Goal: Task Accomplishment & Management: Manage account settings

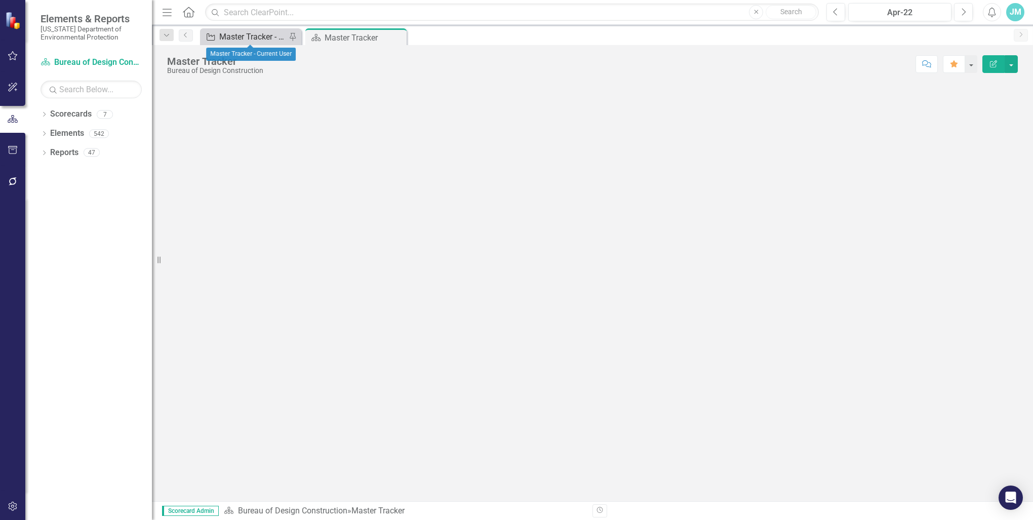
click at [247, 37] on div "Master Tracker - Current User" at bounding box center [252, 36] width 67 height 13
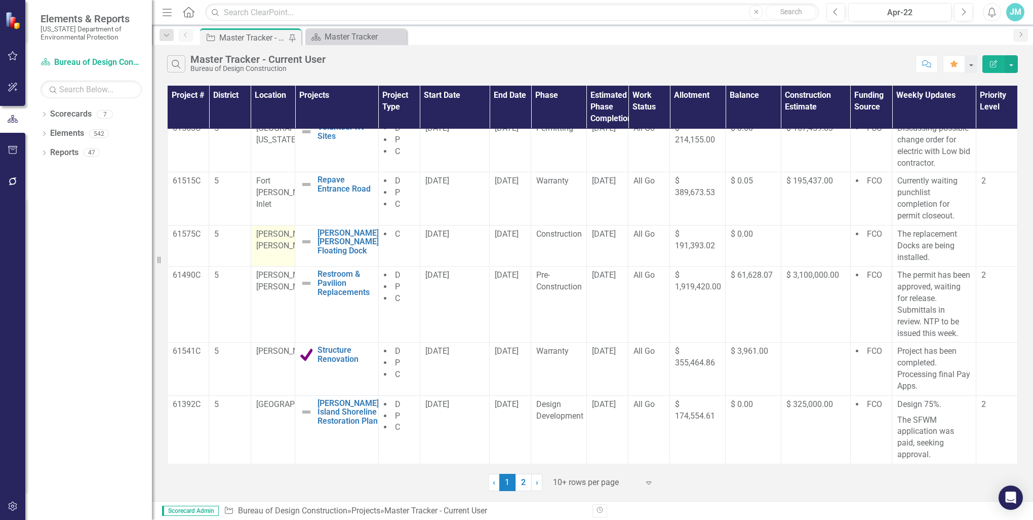
scroll to position [101, 0]
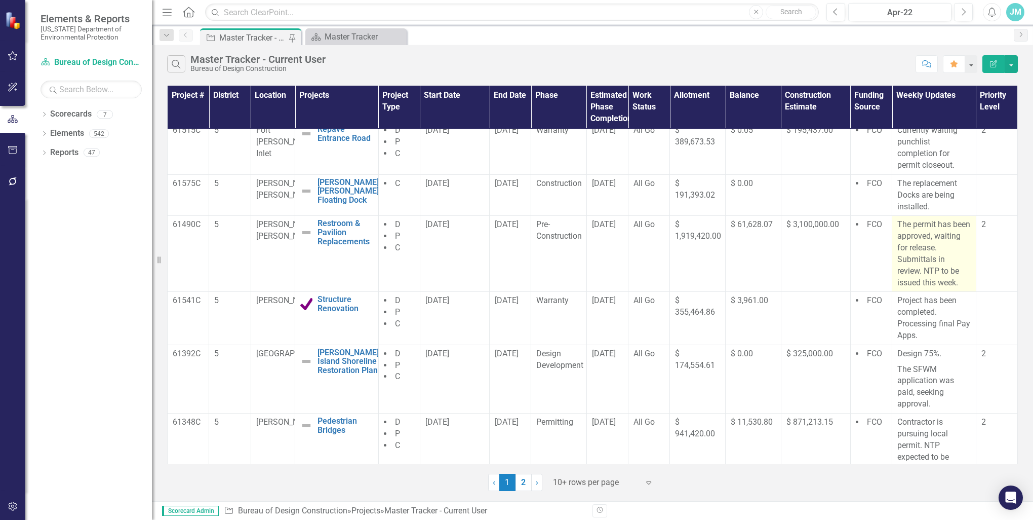
click at [960, 261] on p "The permit has been approved, waiting for release. Submittals in review. NTP to…" at bounding box center [933, 253] width 73 height 69
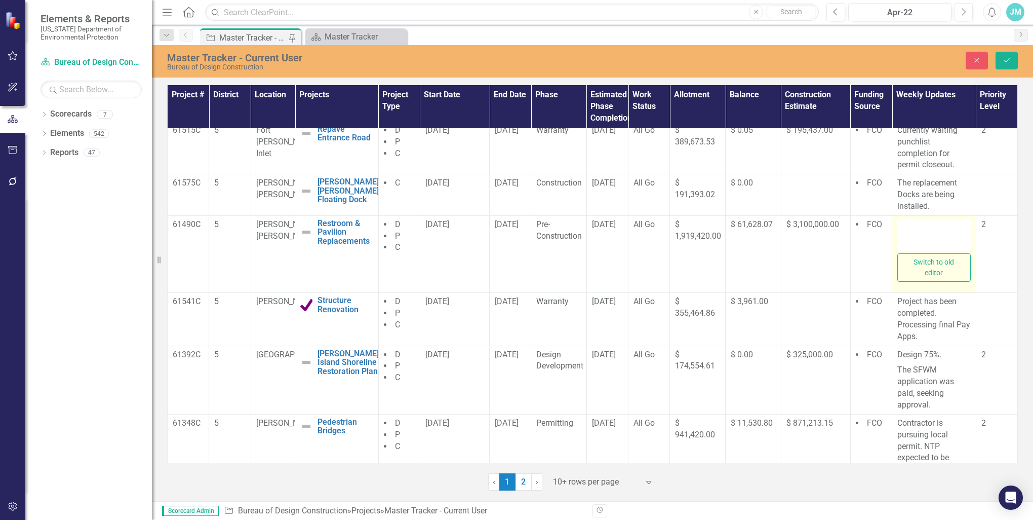
type textarea "<p>The permit has been approved, waiting for release. Submittals in review. NTP…"
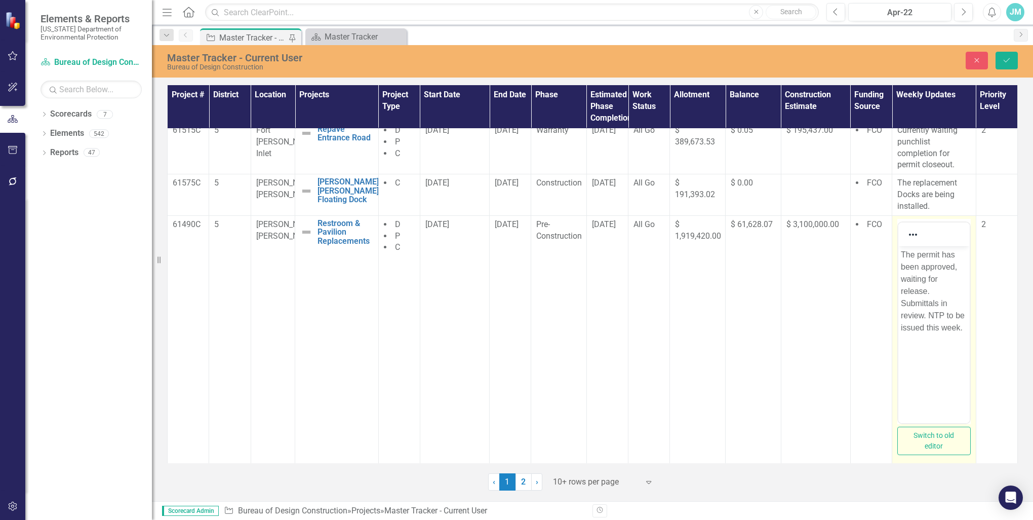
scroll to position [0, 0]
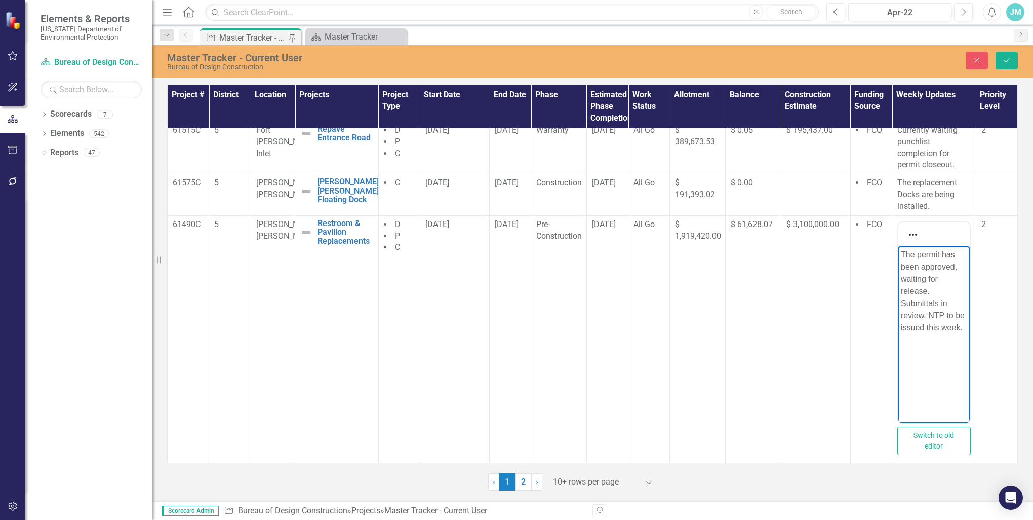
click at [941, 327] on p "The permit has been approved, waiting for release. Submittals in review. NTP to…" at bounding box center [934, 290] width 66 height 85
click at [951, 330] on p "The permit has been approved, waiting for release. Submittals in review. NTP to…" at bounding box center [934, 290] width 66 height 85
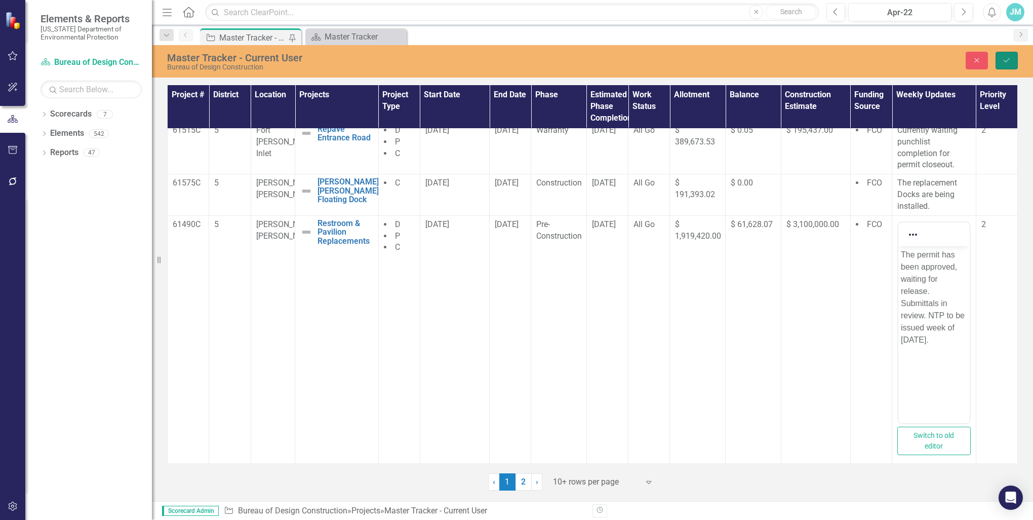
click at [1003, 58] on icon "Save" at bounding box center [1006, 60] width 9 height 7
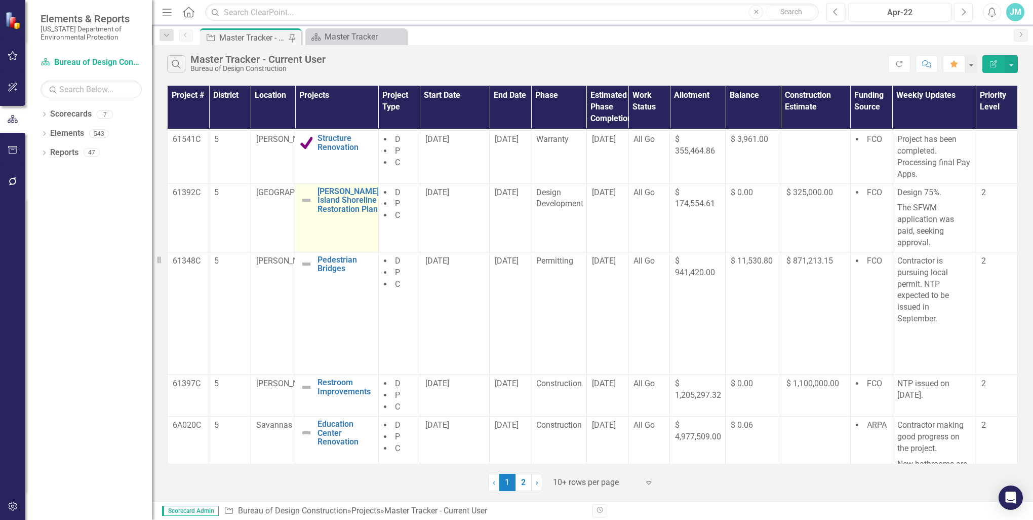
scroll to position [294, 0]
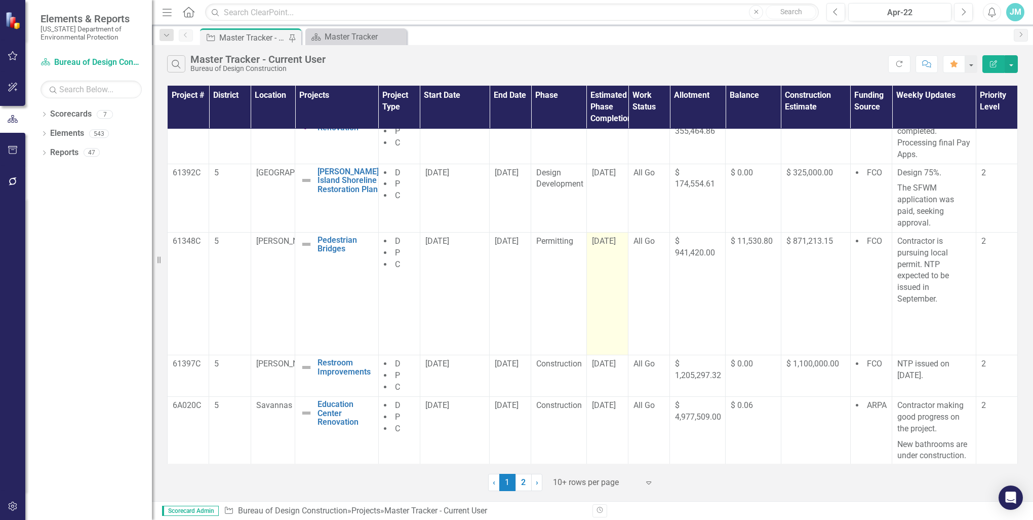
click at [611, 239] on span "[DATE]" at bounding box center [604, 241] width 24 height 10
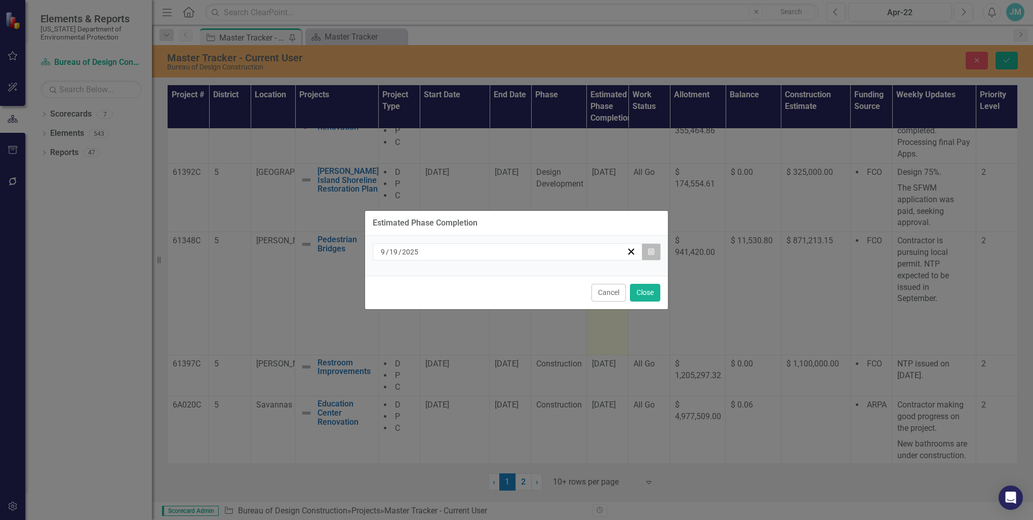
click at [650, 248] on icon "Calendar" at bounding box center [651, 251] width 6 height 7
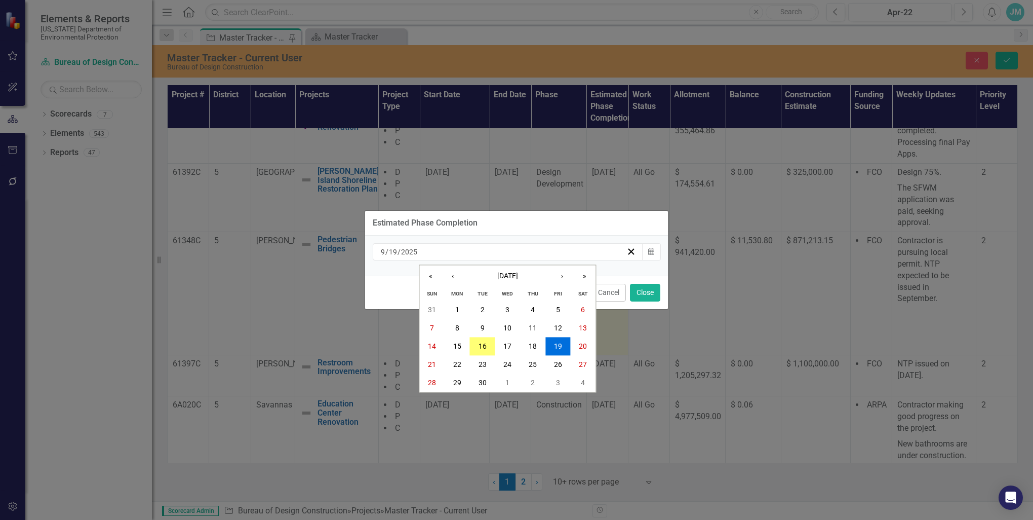
click at [691, 285] on div "Estimated Phase Completion [DATE] [DATE] « ‹ [DATE] › » Sun Mon Tue Wed Thu Fri…" at bounding box center [516, 260] width 1033 height 520
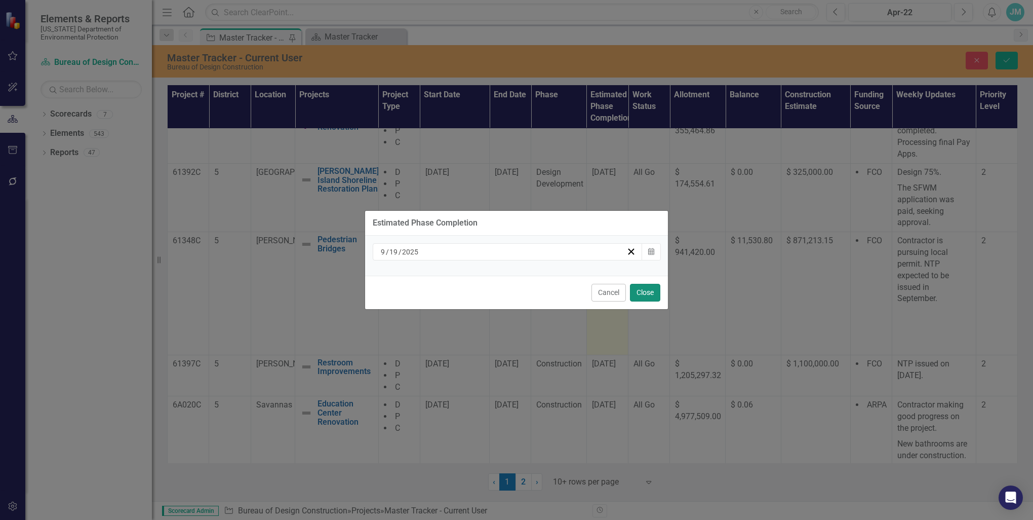
click at [641, 291] on button "Close" at bounding box center [645, 293] width 30 height 18
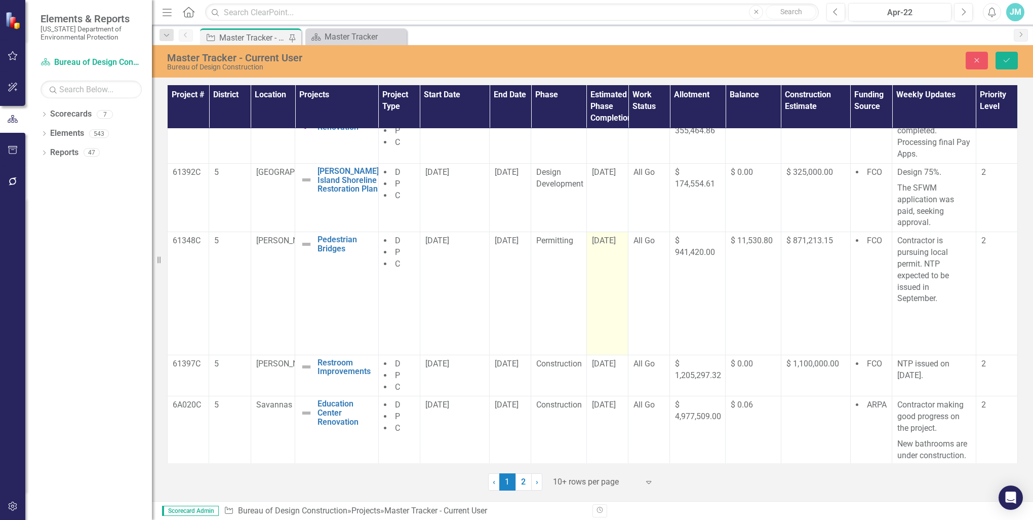
click at [611, 239] on span "[DATE]" at bounding box center [604, 240] width 24 height 10
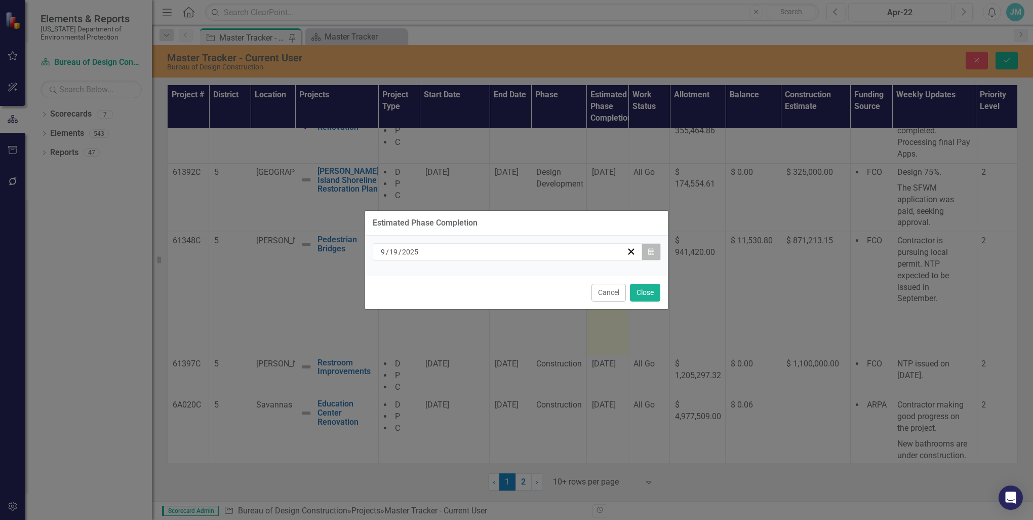
click at [652, 250] on icon "button" at bounding box center [651, 251] width 6 height 7
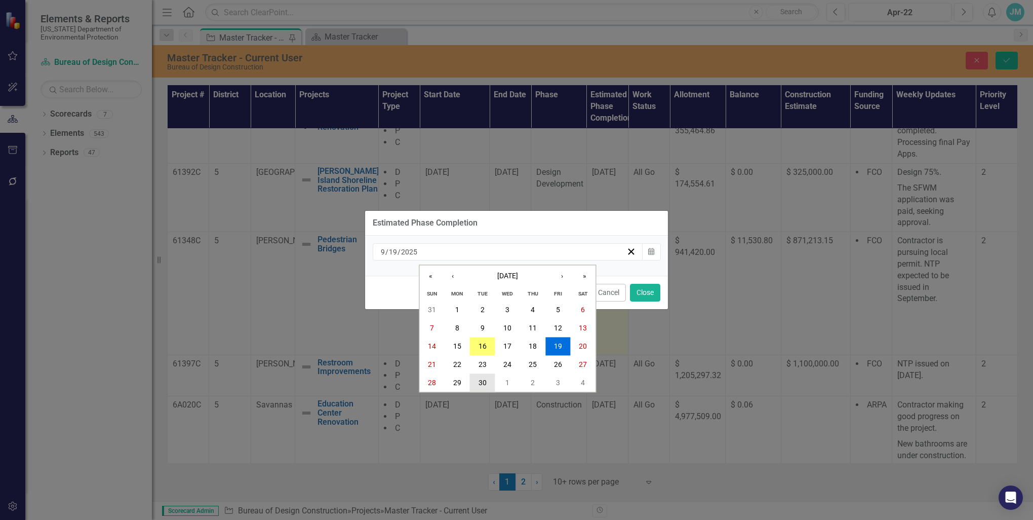
click at [484, 385] on abbr "30" at bounding box center [483, 383] width 8 height 8
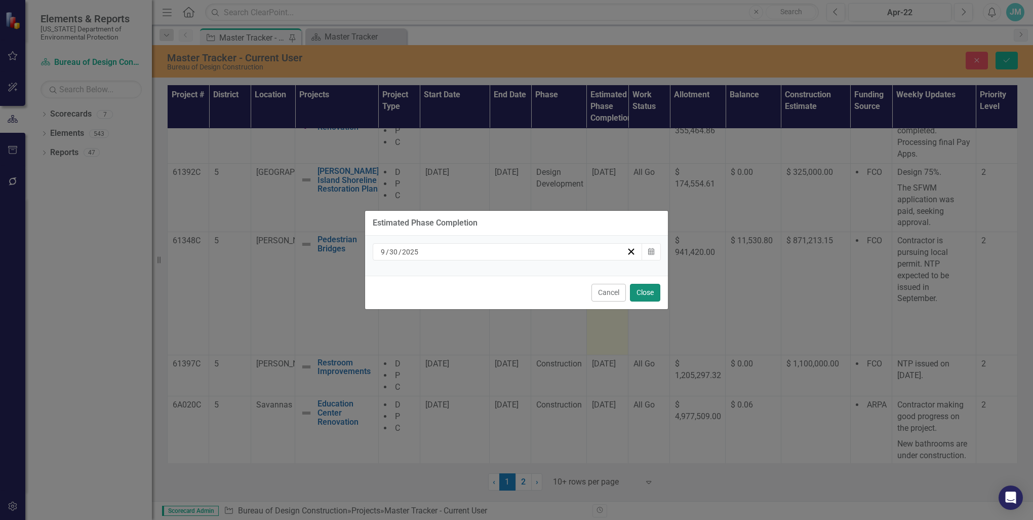
click at [646, 291] on button "Close" at bounding box center [645, 293] width 30 height 18
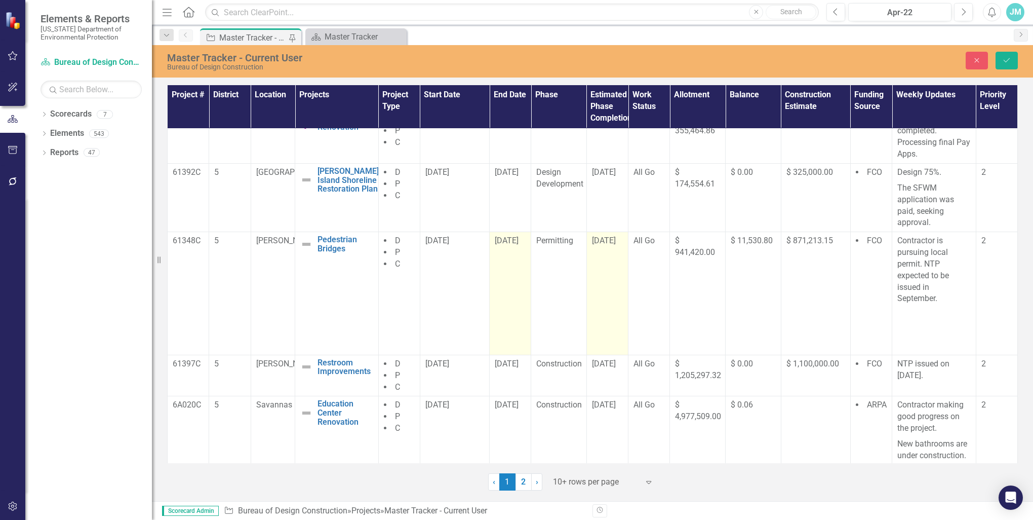
click at [519, 240] on span "[DATE]" at bounding box center [507, 240] width 24 height 10
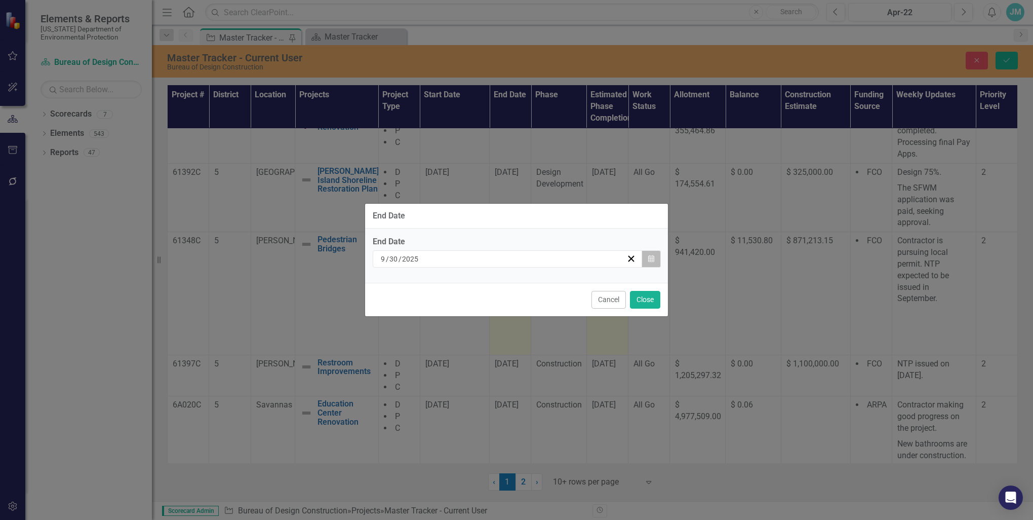
click at [650, 256] on icon "button" at bounding box center [651, 258] width 6 height 7
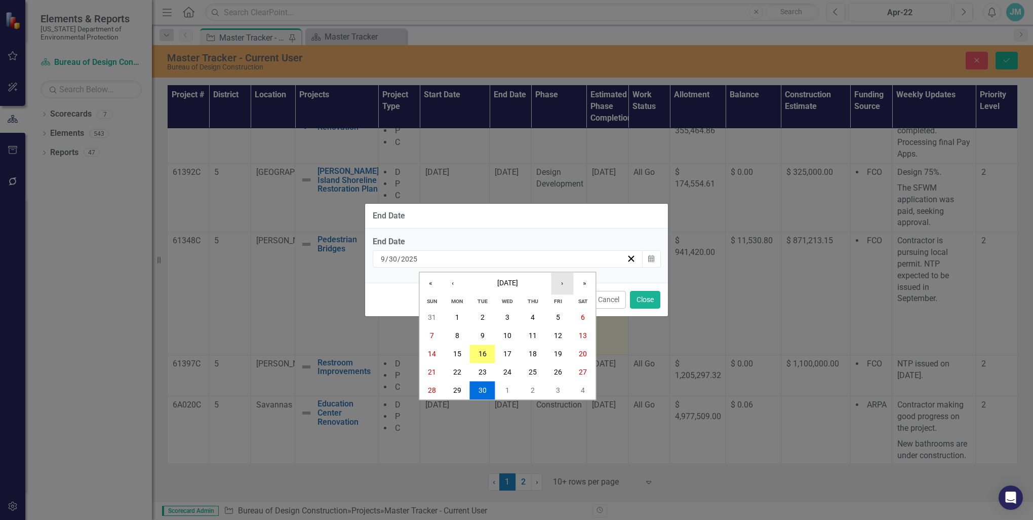
click at [563, 284] on button "›" at bounding box center [562, 283] width 22 height 22
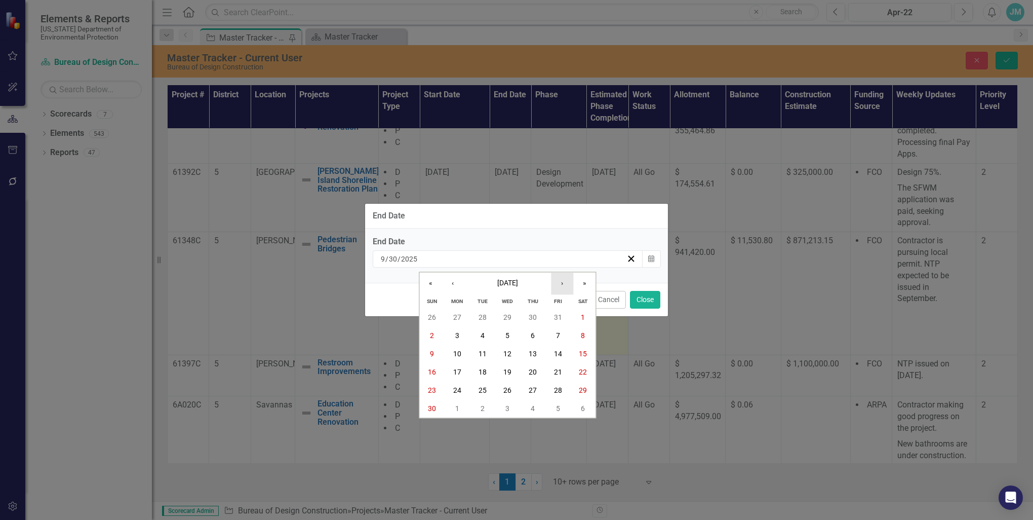
click at [563, 284] on button "›" at bounding box center [562, 283] width 22 height 22
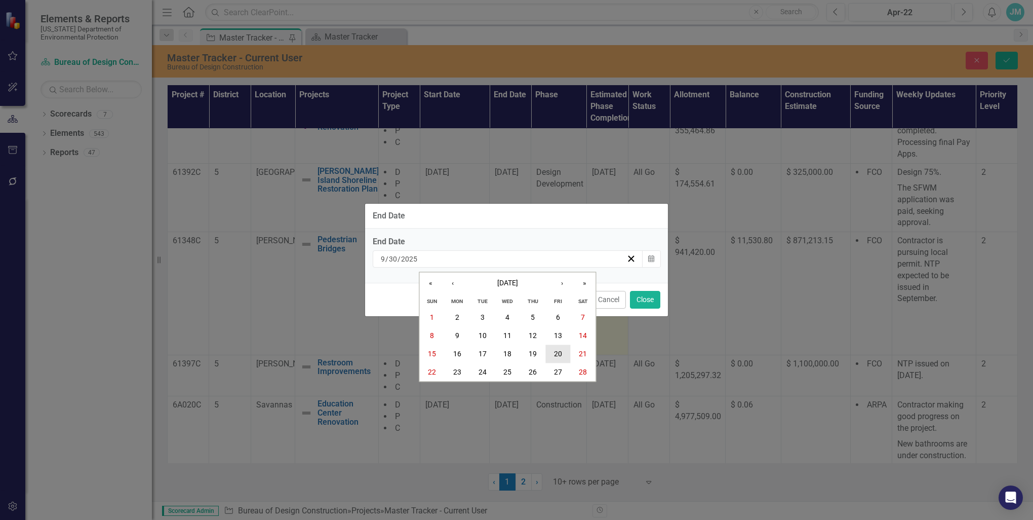
click at [557, 350] on abbr "20" at bounding box center [558, 353] width 8 height 8
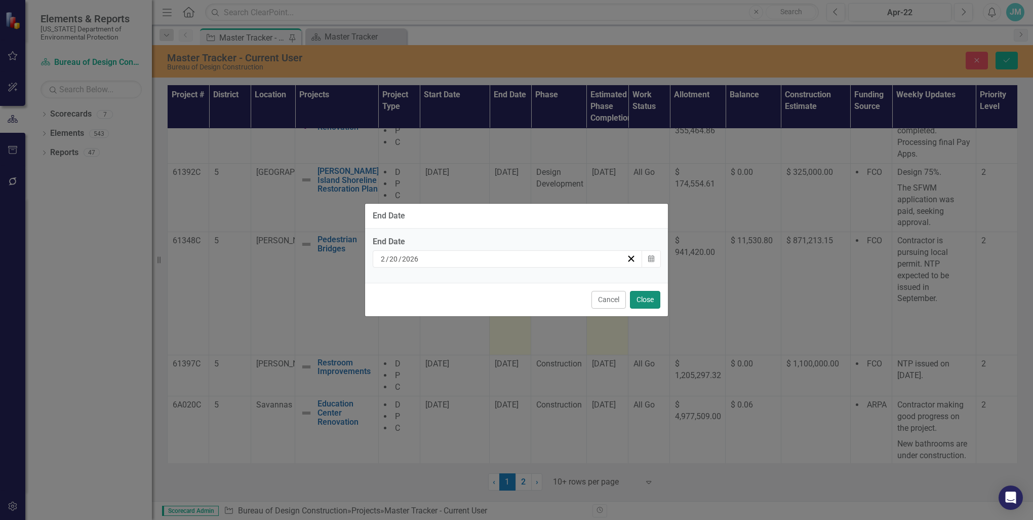
click at [648, 299] on button "Close" at bounding box center [645, 300] width 30 height 18
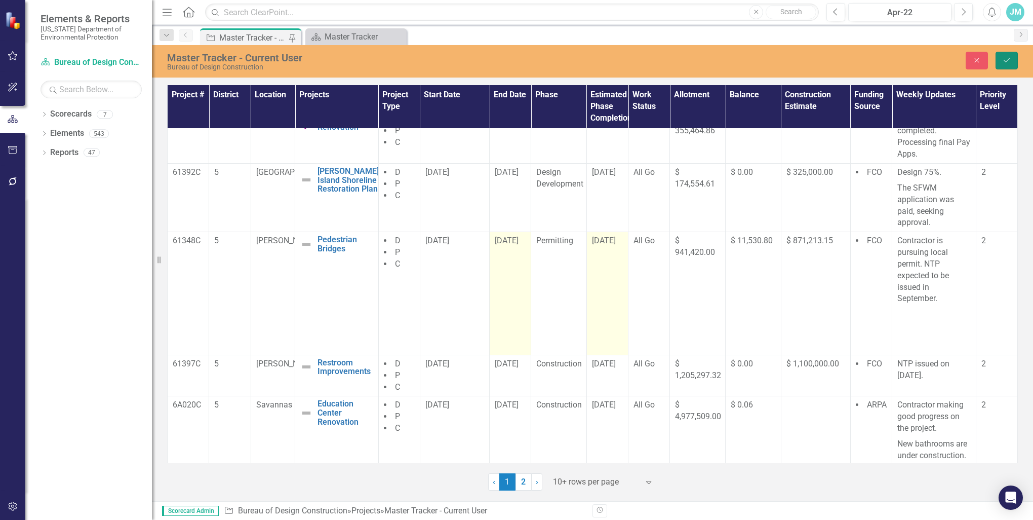
click at [1003, 55] on button "Save" at bounding box center [1007, 61] width 22 height 18
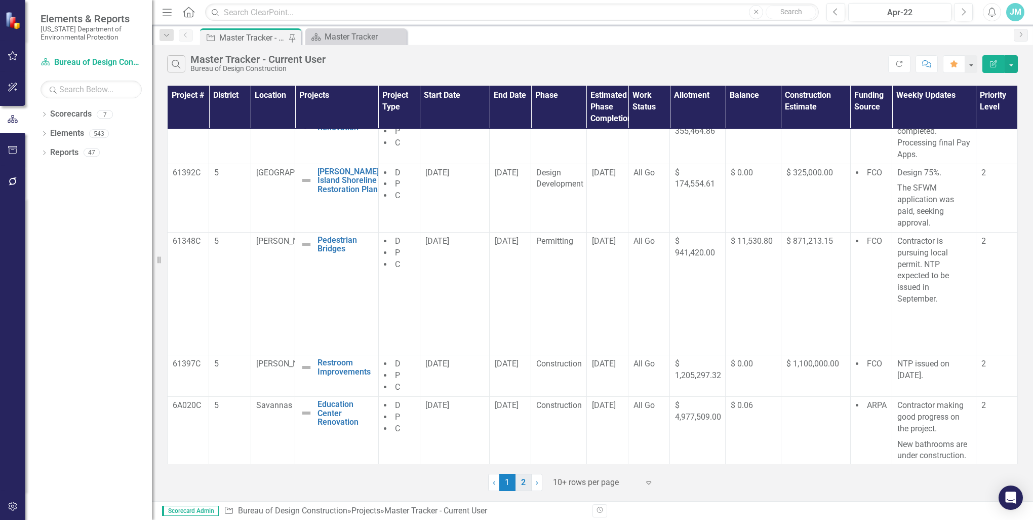
click at [524, 480] on link "2" at bounding box center [524, 482] width 16 height 17
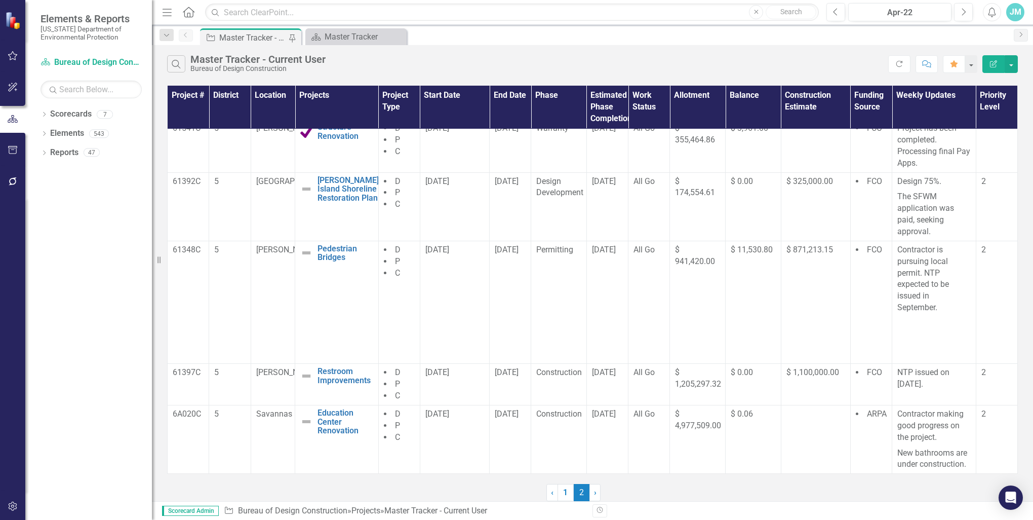
scroll to position [0, 0]
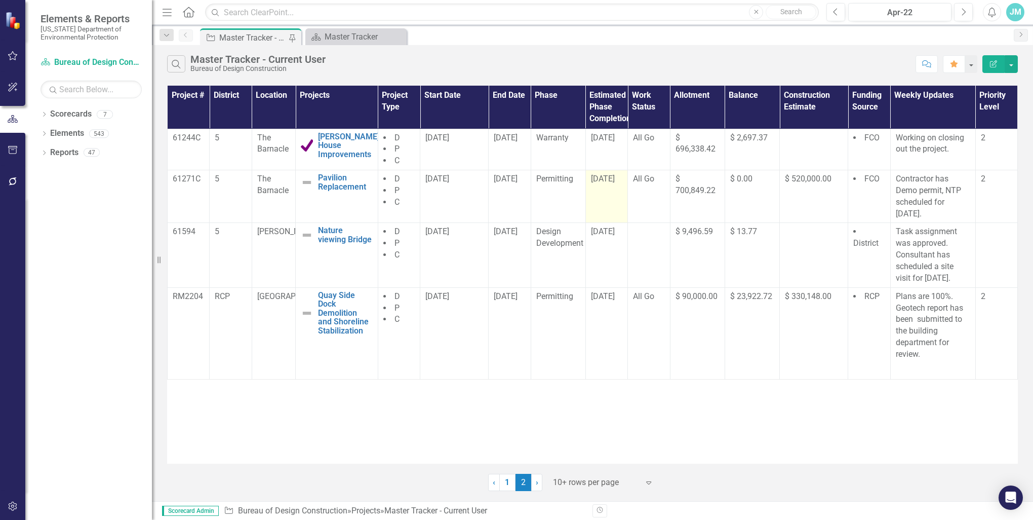
click at [610, 183] on span "[DATE]" at bounding box center [603, 179] width 24 height 10
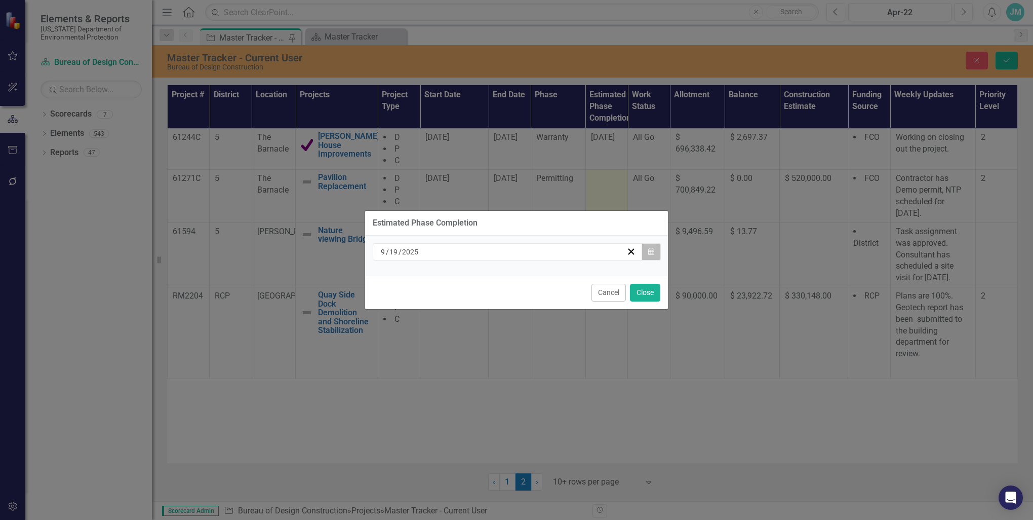
click at [650, 253] on icon "button" at bounding box center [651, 251] width 6 height 7
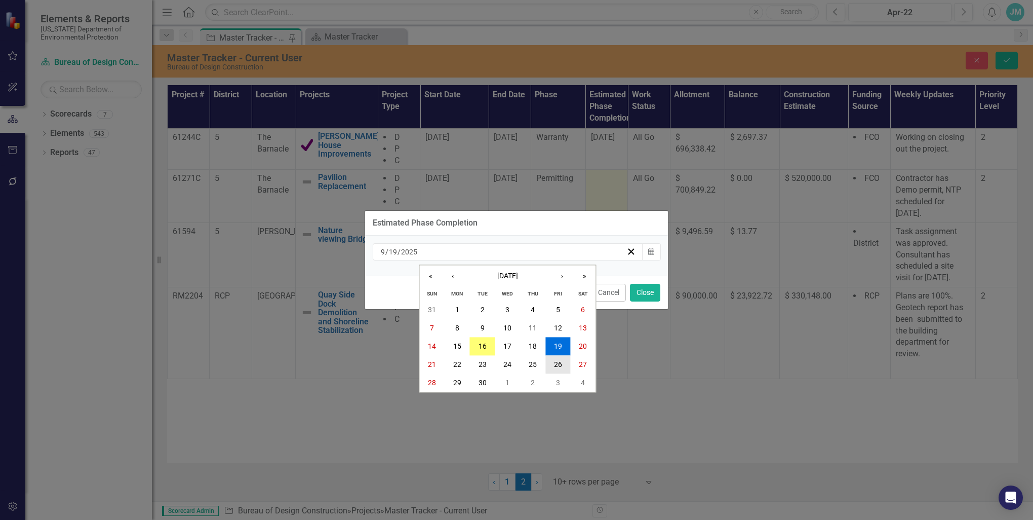
click at [558, 368] on abbr "26" at bounding box center [558, 365] width 8 height 8
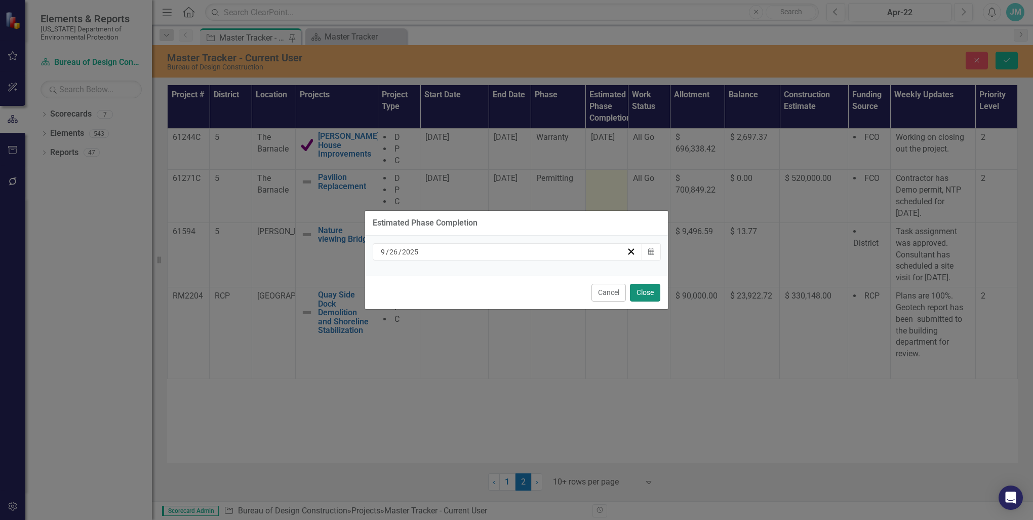
click at [650, 293] on button "Close" at bounding box center [645, 293] width 30 height 18
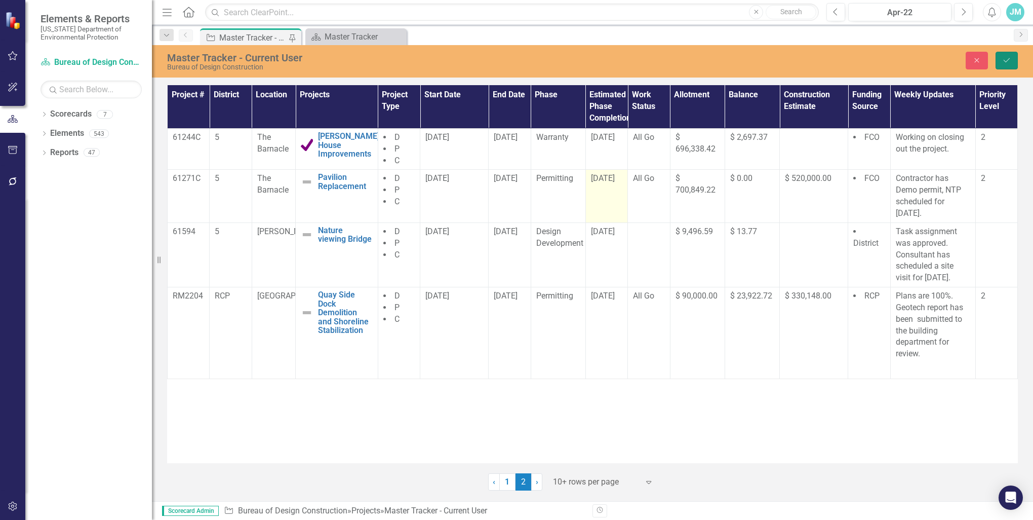
click at [1004, 58] on icon "Save" at bounding box center [1006, 60] width 9 height 7
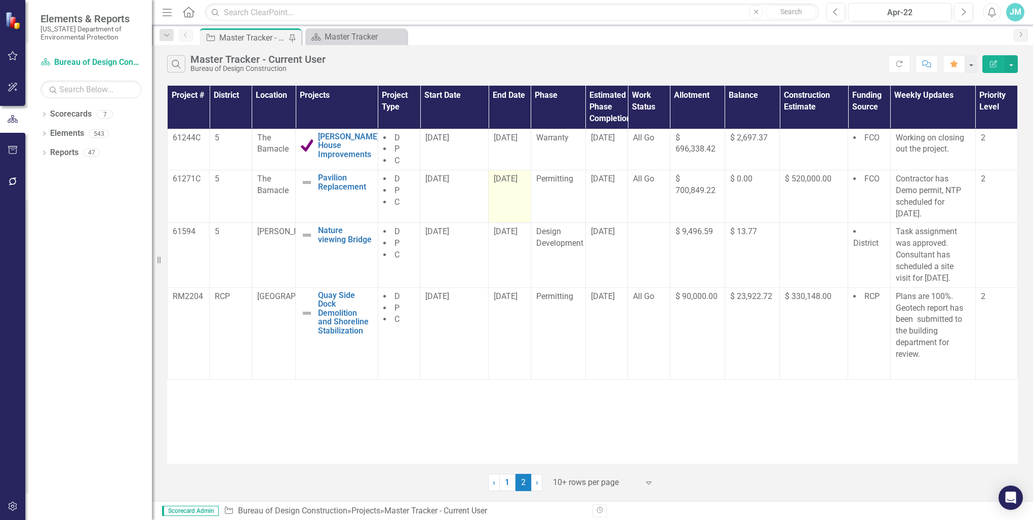
click at [518, 183] on span "[DATE]" at bounding box center [506, 179] width 24 height 10
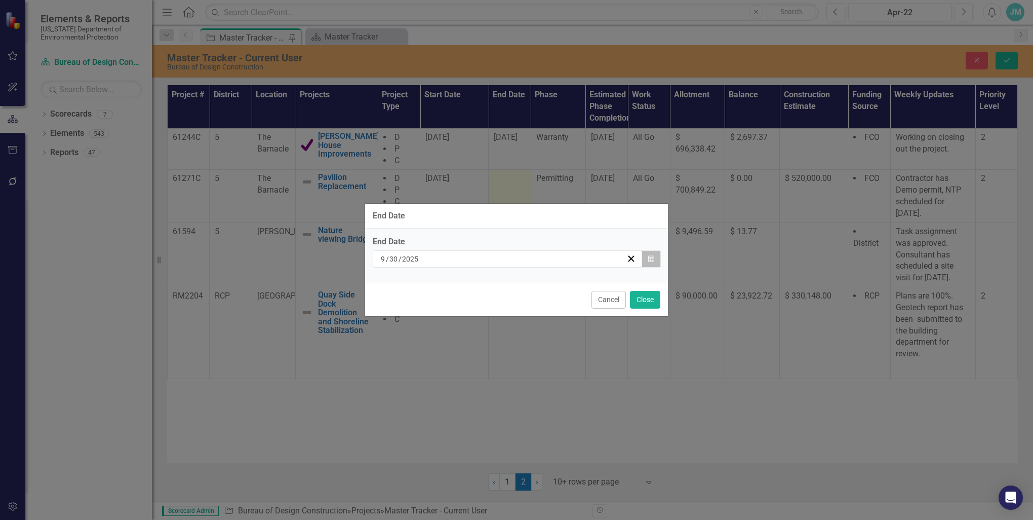
click at [652, 258] on icon "button" at bounding box center [651, 258] width 6 height 7
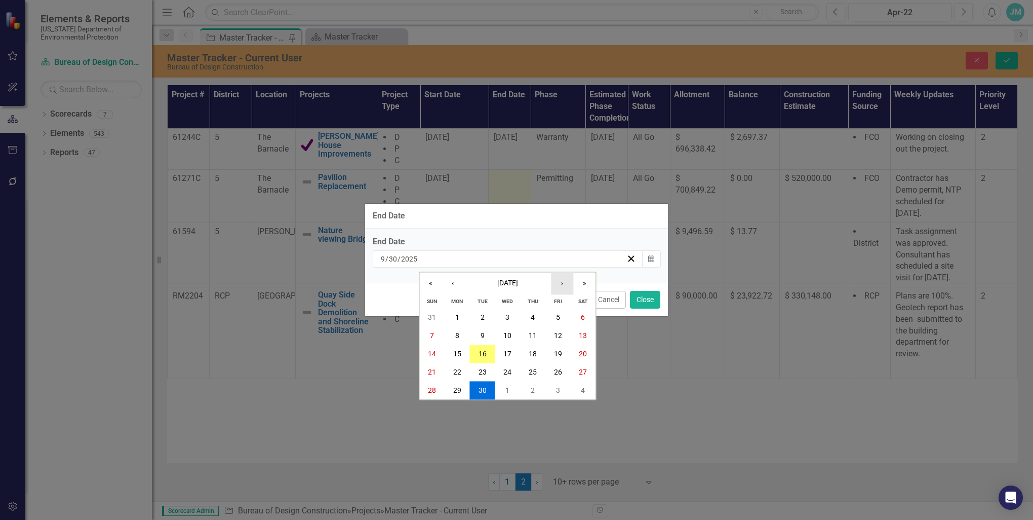
click at [562, 283] on button "›" at bounding box center [562, 283] width 22 height 22
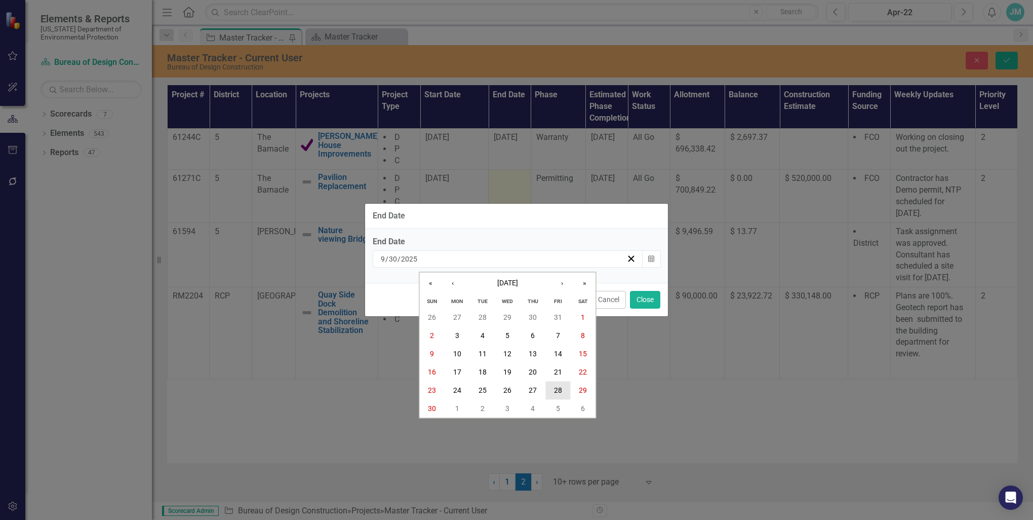
click at [555, 387] on abbr "28" at bounding box center [558, 390] width 8 height 8
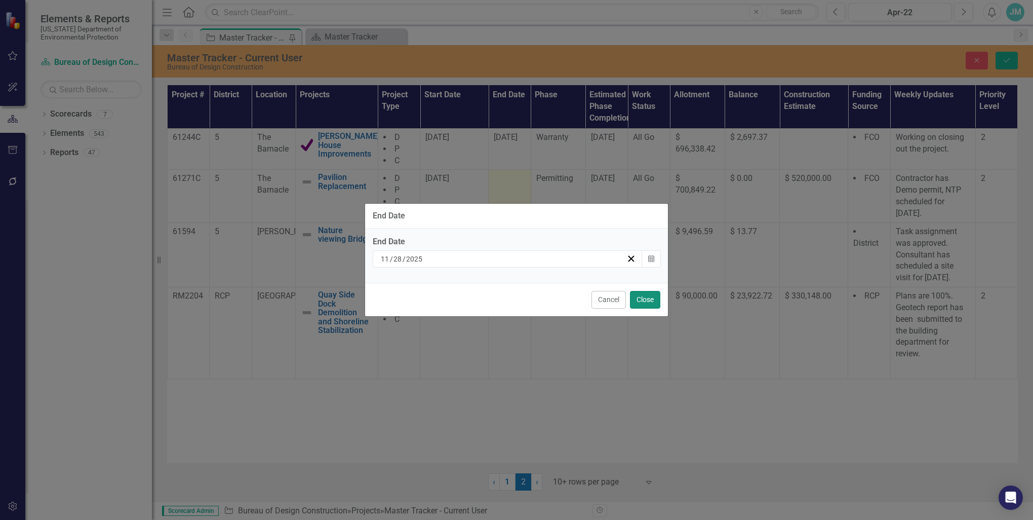
click at [647, 292] on button "Close" at bounding box center [645, 300] width 30 height 18
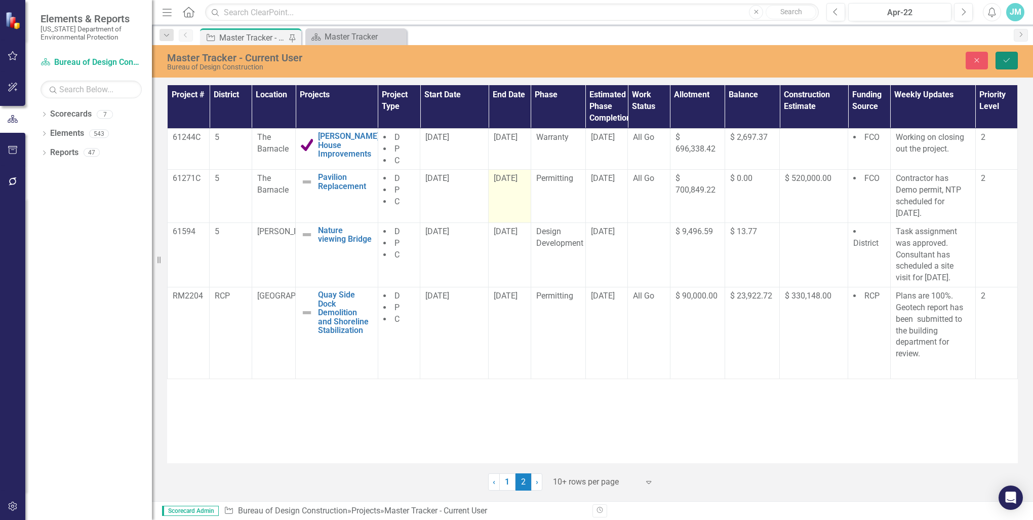
click at [1005, 58] on icon "Save" at bounding box center [1006, 60] width 9 height 7
